Goal: Transaction & Acquisition: Purchase product/service

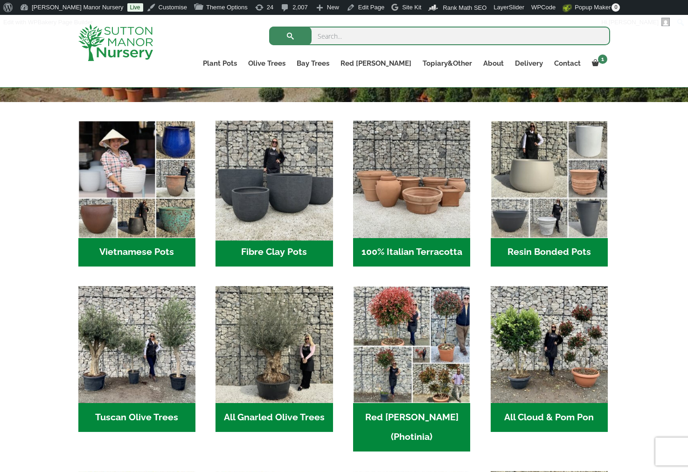
scroll to position [280, 0]
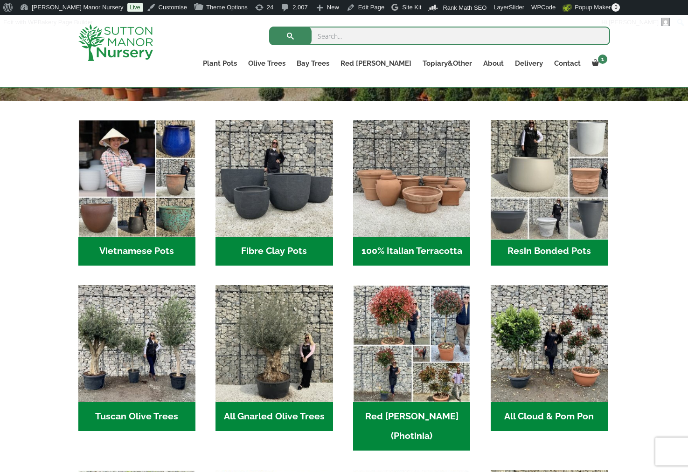
click at [537, 202] on img "Visit product category Resin Bonded Pots" at bounding box center [548, 178] width 123 height 123
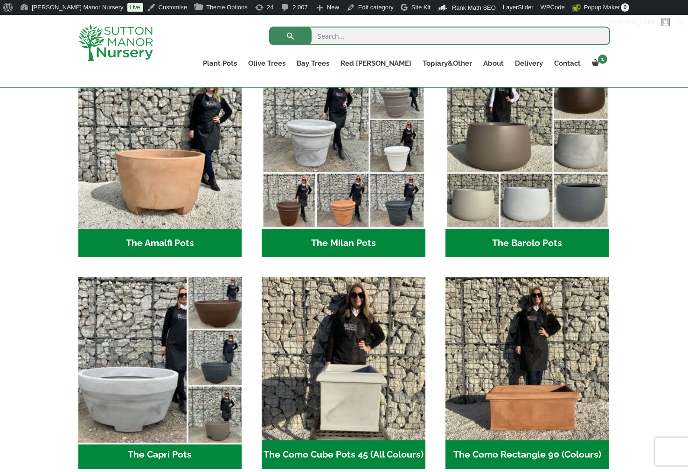
scroll to position [326, 0]
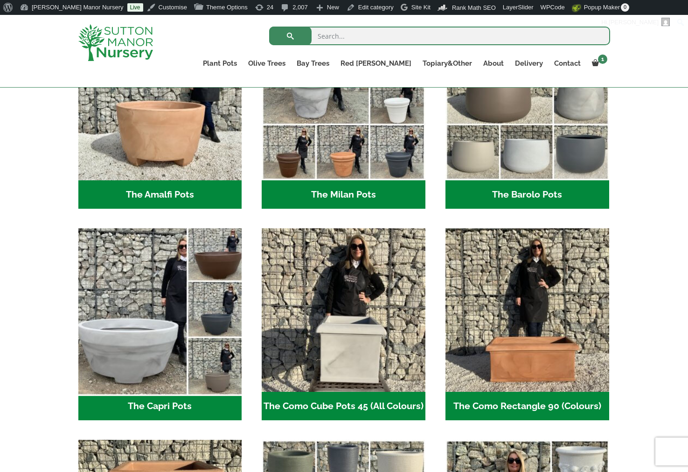
click at [152, 350] on img "Visit product category The Capri Pots" at bounding box center [160, 311] width 172 height 172
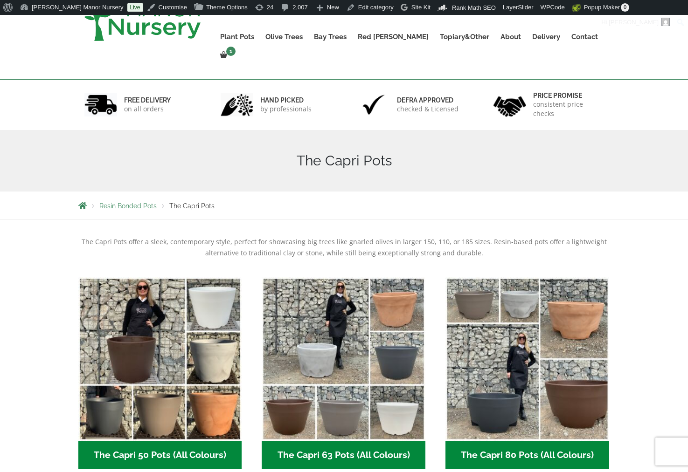
scroll to position [233, 0]
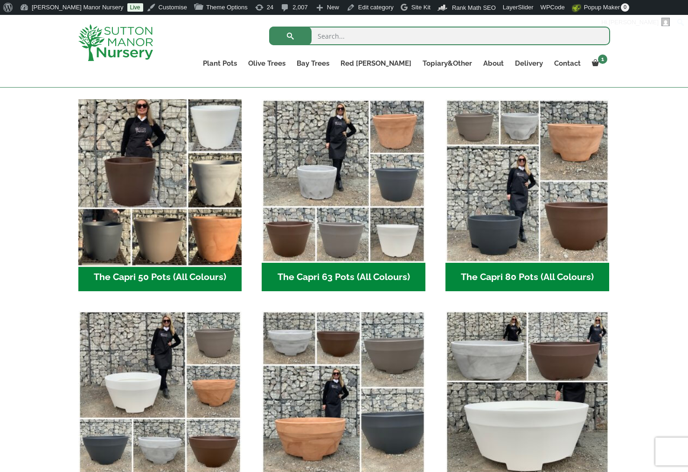
click at [152, 226] on img "Visit product category The Capri 50 Pots (All Colours)" at bounding box center [160, 181] width 172 height 172
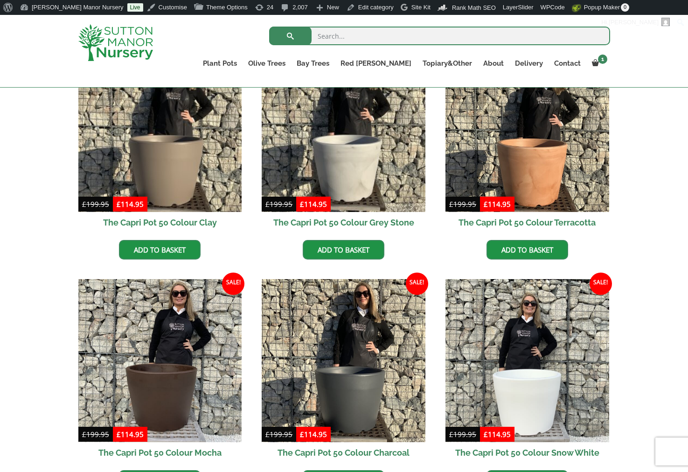
scroll to position [280, 0]
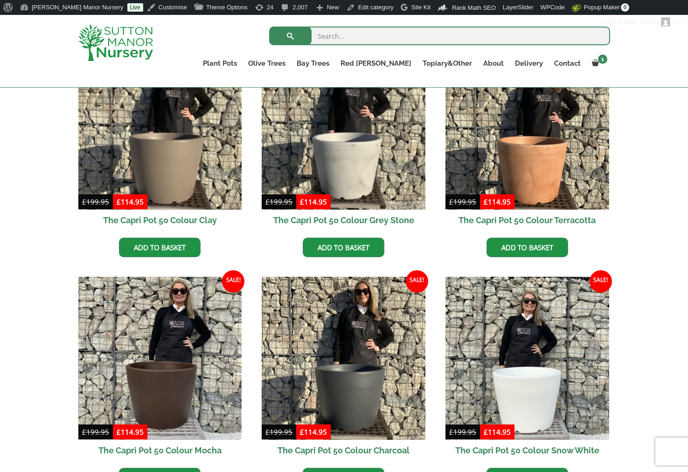
click at [329, 37] on input "search" at bounding box center [439, 36] width 341 height 19
type input "TAM COC"
click at [269, 27] on button "submit" at bounding box center [290, 36] width 42 height 19
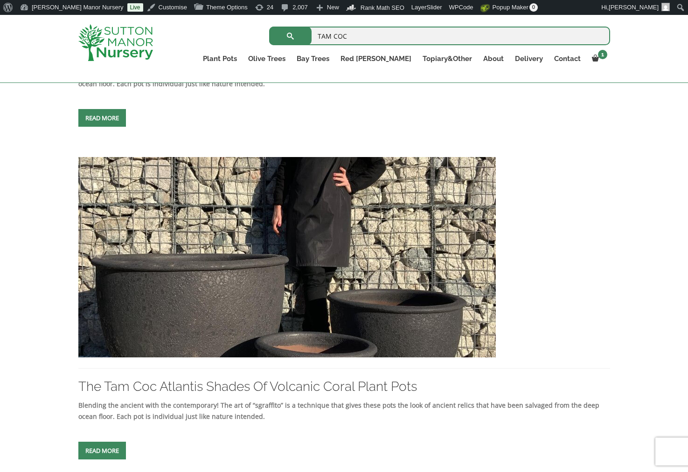
scroll to position [1772, 0]
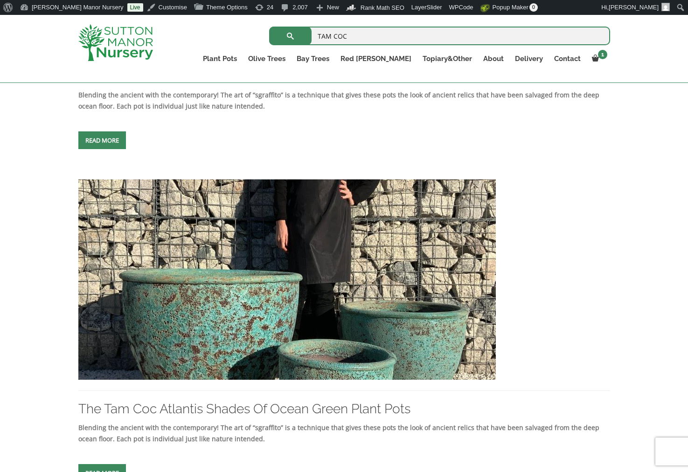
click at [255, 295] on img at bounding box center [286, 280] width 417 height 201
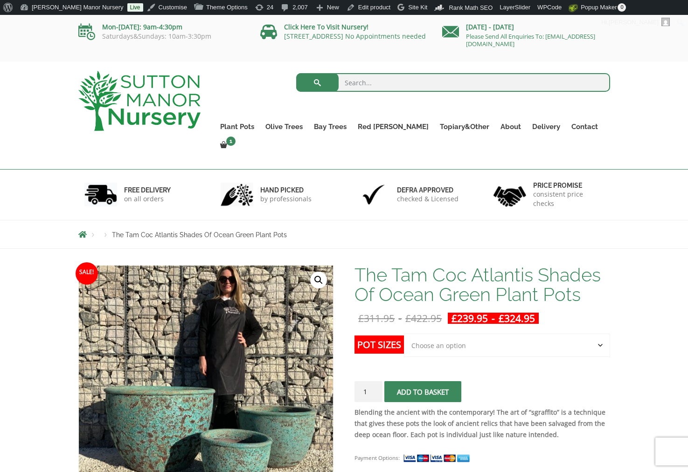
click at [521, 334] on select "Choose an option Click here to buy the 3rd to Largest Pot In The Picture Click …" at bounding box center [507, 345] width 206 height 23
drag, startPoint x: 514, startPoint y: 330, endPoint x: 500, endPoint y: 329, distance: 14.1
click at [514, 334] on select "Choose an option Click here to buy the 3rd to Largest Pot In The Picture Click …" at bounding box center [507, 345] width 206 height 23
click at [474, 336] on select "Choose an option Click here to buy the 3rd to Largest Pot In The Picture Click …" at bounding box center [507, 345] width 206 height 23
click at [478, 334] on select "Choose an option Click here to buy the 3rd to Largest Pot In The Picture Click …" at bounding box center [507, 345] width 206 height 23
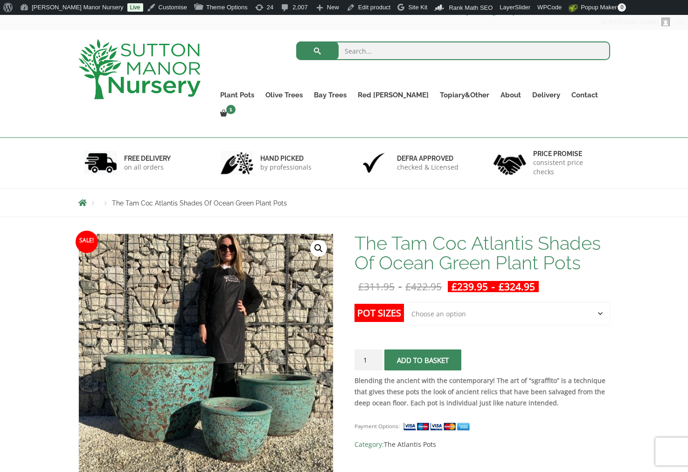
scroll to position [93, 0]
